Goal: Find specific page/section: Find specific page/section

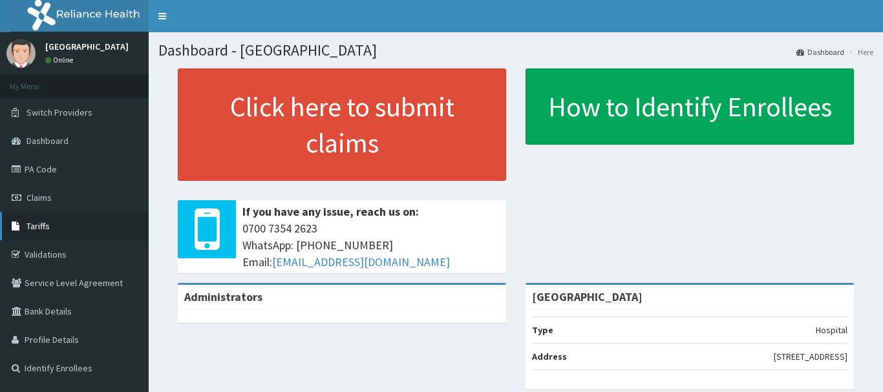
click at [48, 220] on link "Tariffs" at bounding box center [74, 226] width 149 height 28
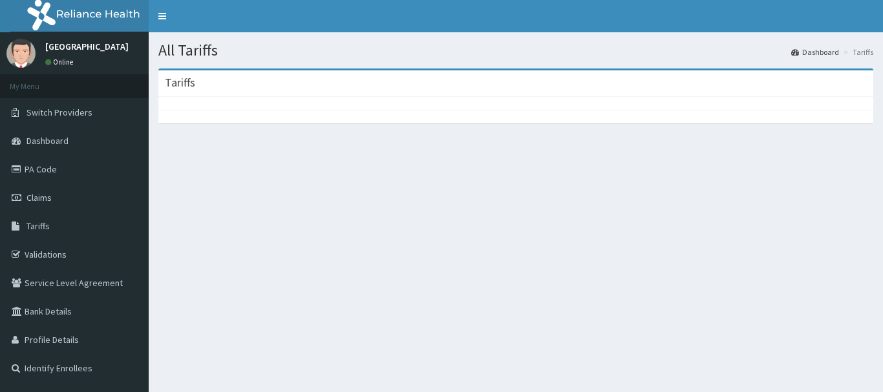
click at [608, 109] on div at bounding box center [515, 103] width 715 height 13
click at [674, 96] on div "Tariffs" at bounding box center [515, 83] width 715 height 26
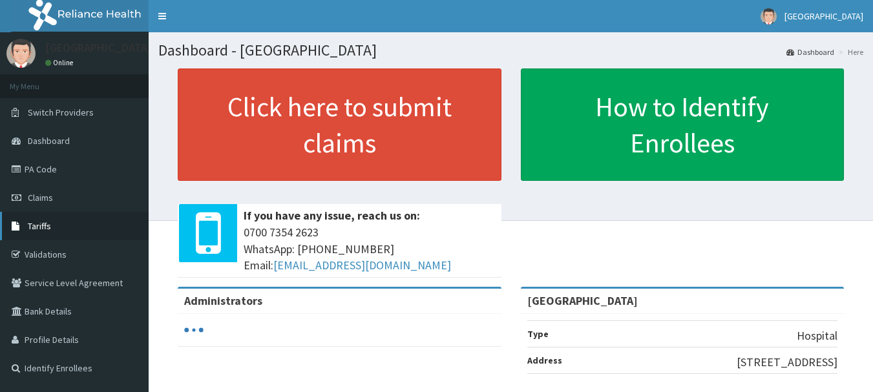
click at [45, 228] on span "Tariffs" at bounding box center [39, 226] width 23 height 12
click at [45, 225] on span "Tariffs" at bounding box center [39, 226] width 23 height 12
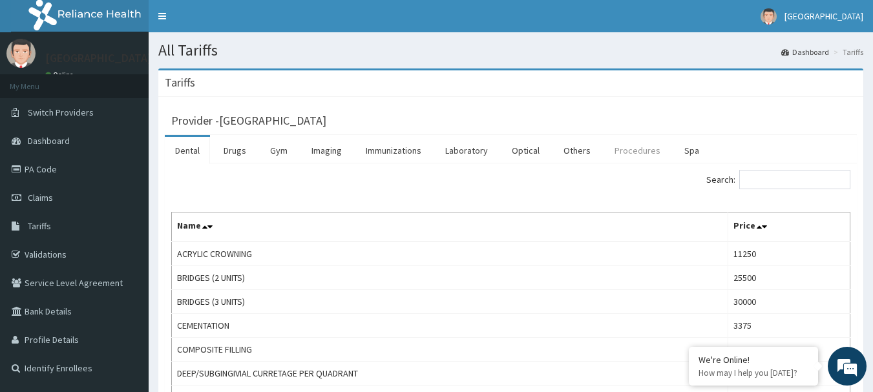
click at [622, 149] on link "Procedures" at bounding box center [637, 150] width 67 height 27
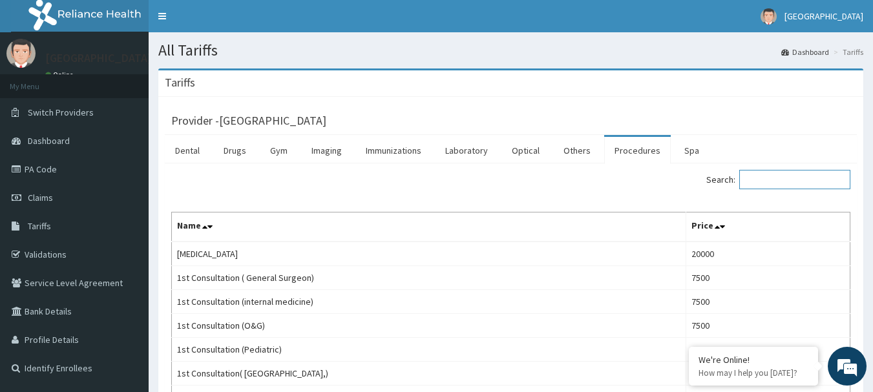
click at [769, 182] on input "Search:" at bounding box center [794, 179] width 111 height 19
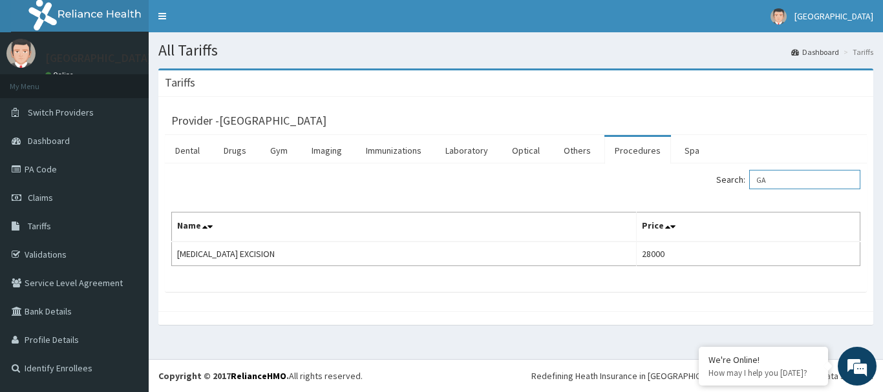
type input "G"
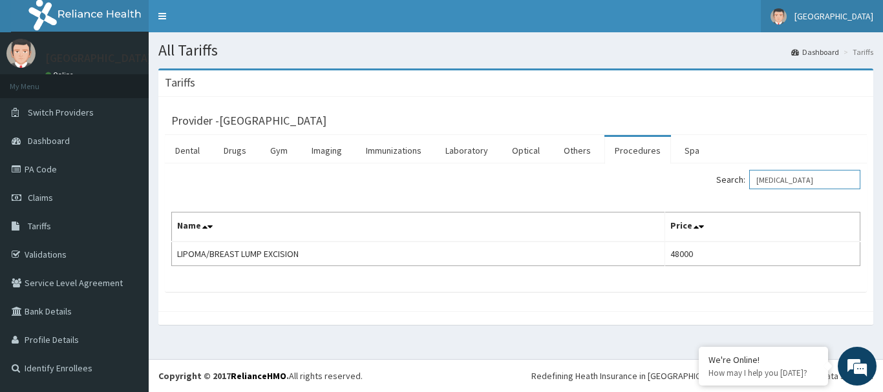
type input "[MEDICAL_DATA]"
